Goal: Information Seeking & Learning: Learn about a topic

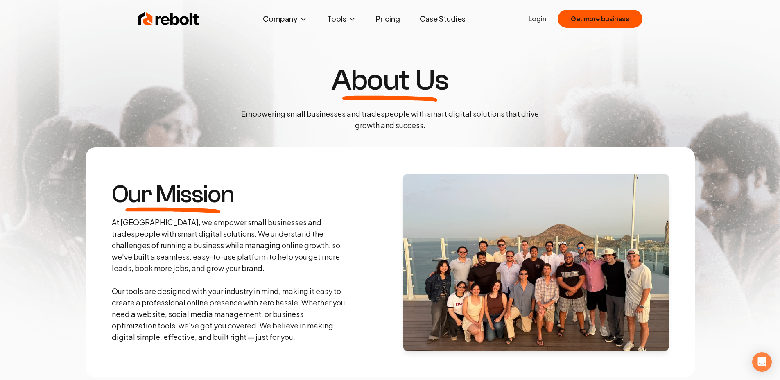
click at [154, 17] on img at bounding box center [168, 19] width 61 height 16
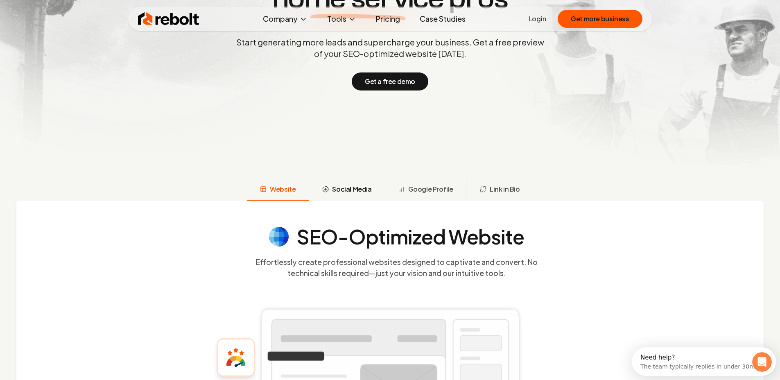
scroll to position [277, 0]
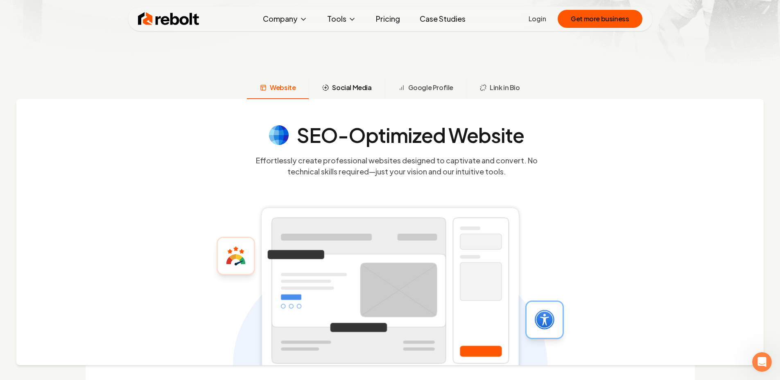
click at [348, 90] on span "Social Media" at bounding box center [351, 88] width 39 height 10
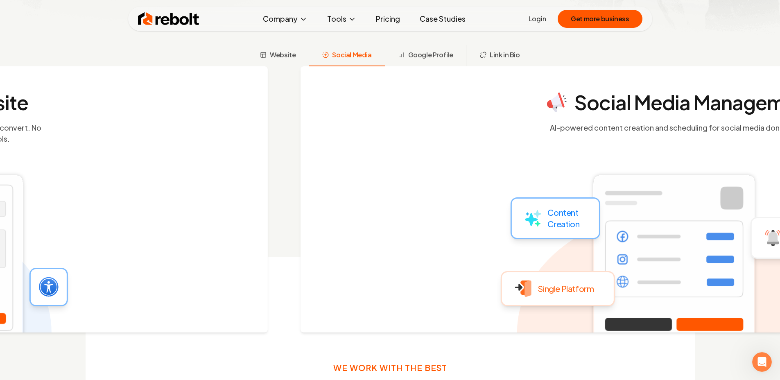
scroll to position [315, 0]
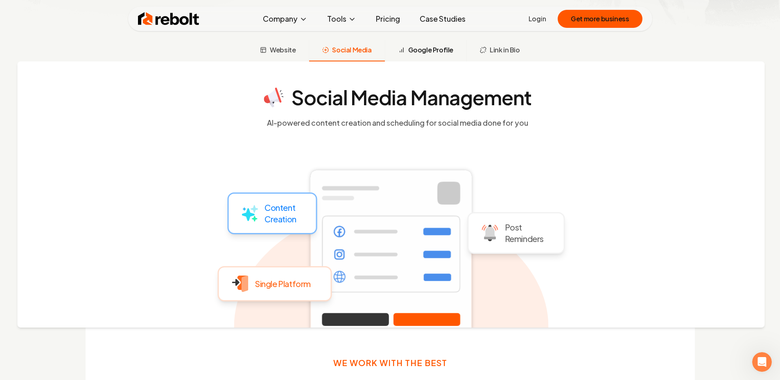
click at [415, 55] on button "Google Profile" at bounding box center [425, 50] width 81 height 21
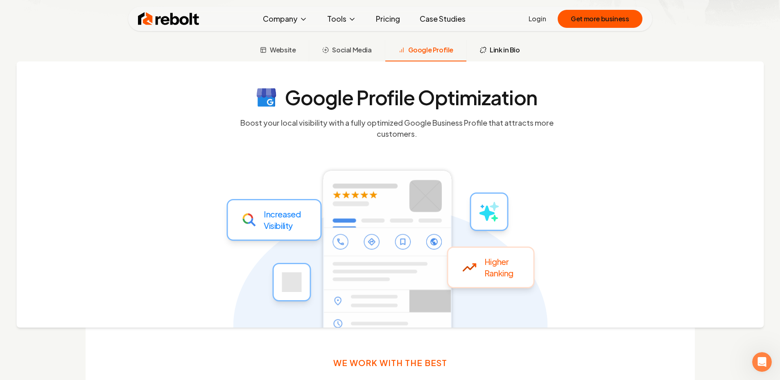
click at [506, 50] on span "Link in Bio" at bounding box center [505, 50] width 30 height 10
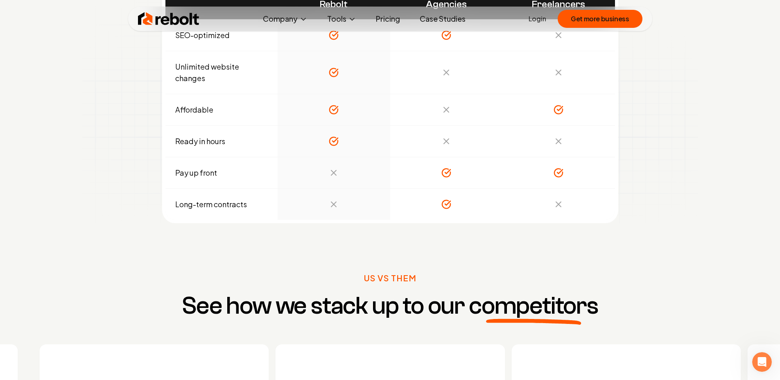
scroll to position [3251, 0]
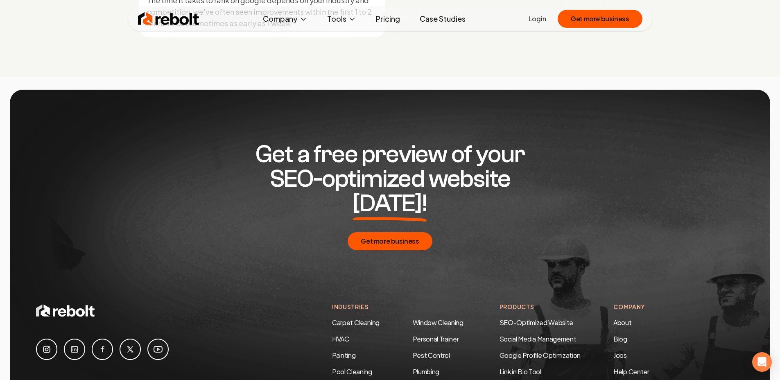
scroll to position [4083, 0]
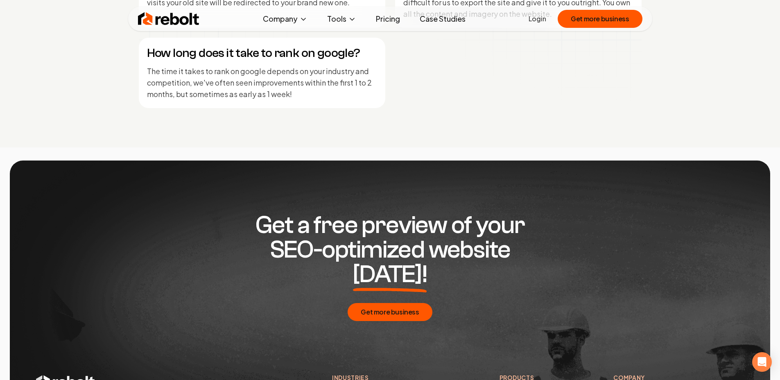
click at [441, 23] on link "Case Studies" at bounding box center [442, 19] width 59 height 16
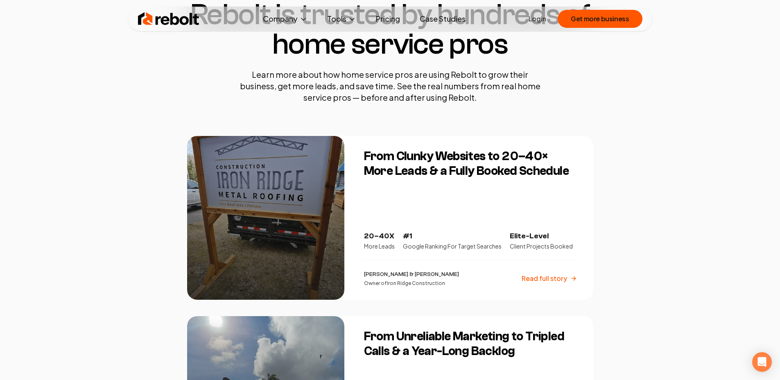
scroll to position [107, 0]
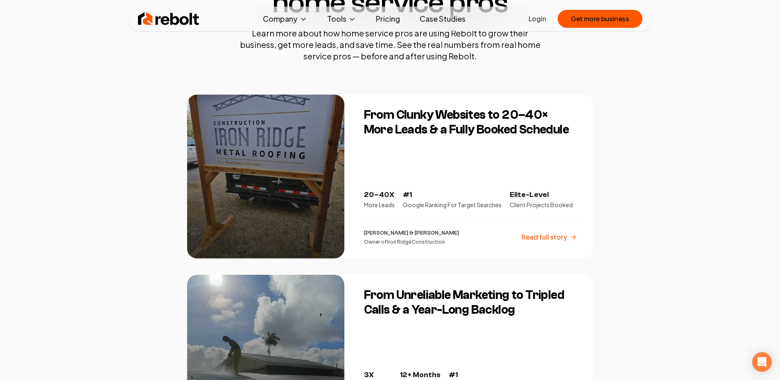
click at [479, 131] on h3 "From Clunky Websites to 20–40× More Leads & a Fully Booked Schedule" at bounding box center [470, 122] width 213 height 29
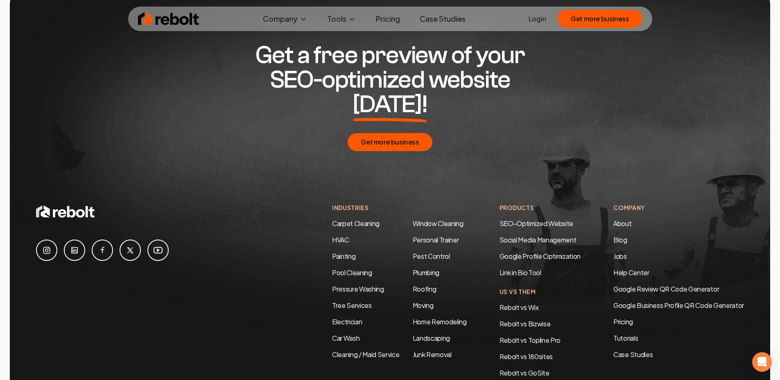
scroll to position [2203, 0]
